Goal: Find specific page/section: Find specific page/section

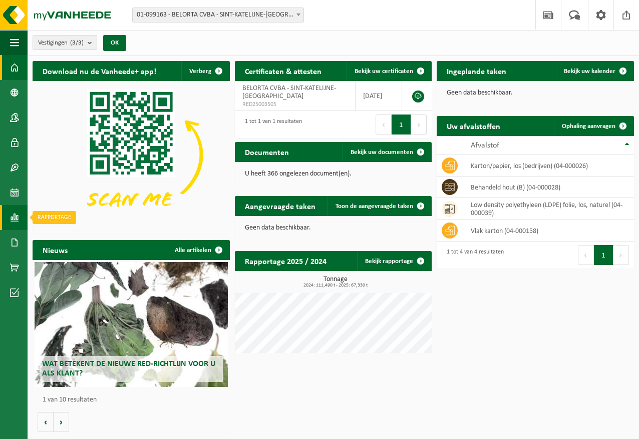
click at [20, 215] on link "Rapportage" at bounding box center [14, 217] width 28 height 25
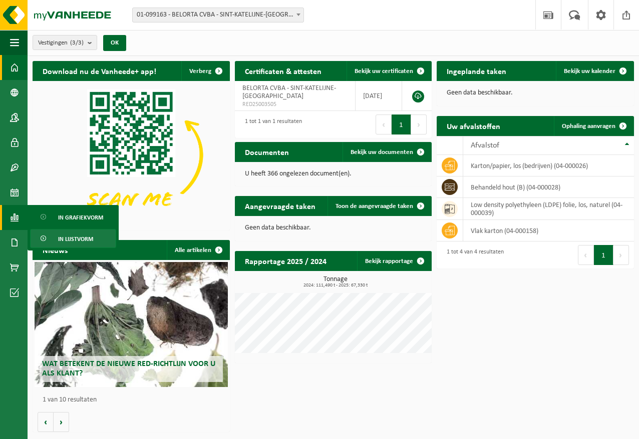
click at [103, 240] on link "In lijstvorm" at bounding box center [73, 238] width 86 height 19
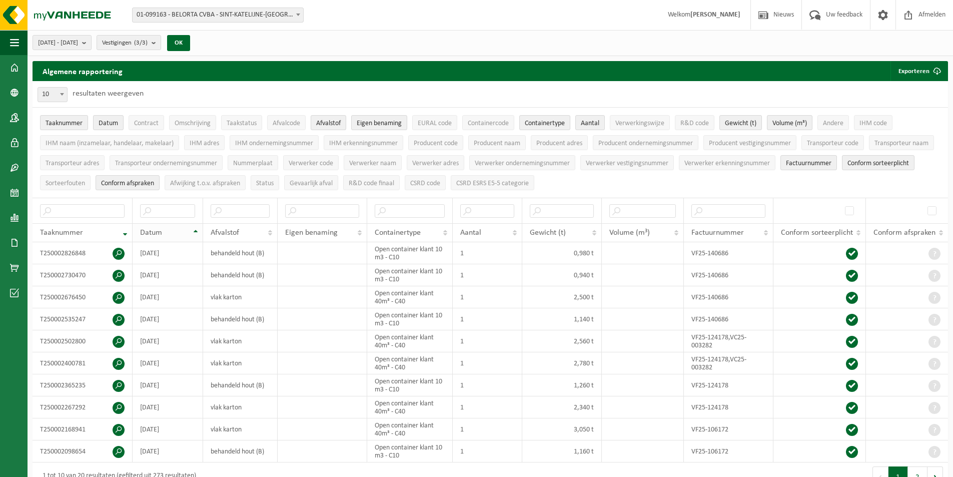
click at [185, 233] on div "Datum" at bounding box center [165, 233] width 50 height 8
